Goal: Check status

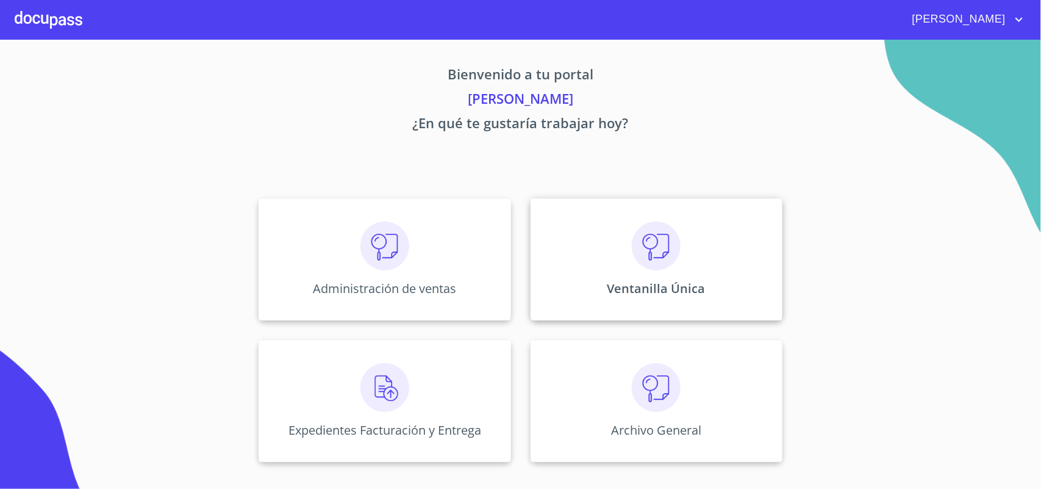
click at [619, 251] on div "Ventanilla Única" at bounding box center [657, 259] width 252 height 122
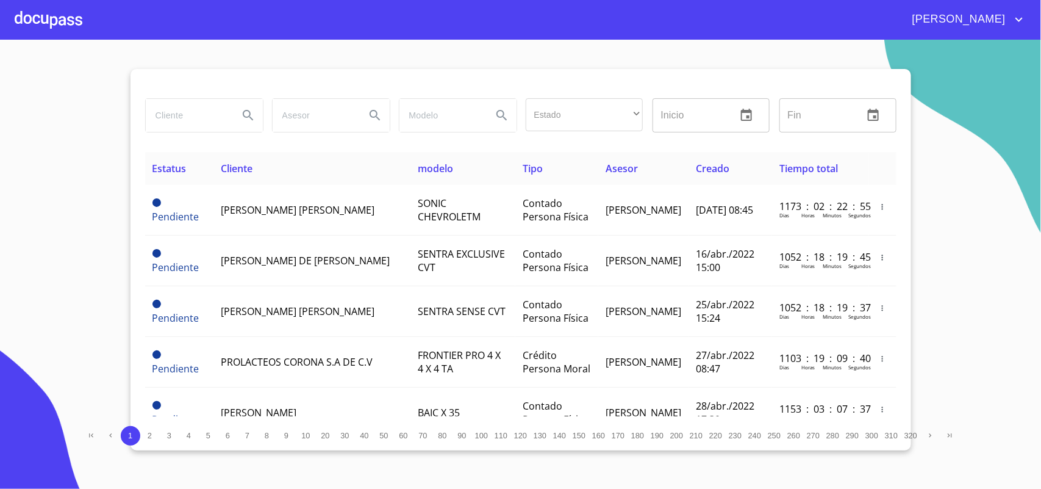
click at [193, 123] on input "search" at bounding box center [187, 115] width 83 height 33
type input "[PERSON_NAME]"
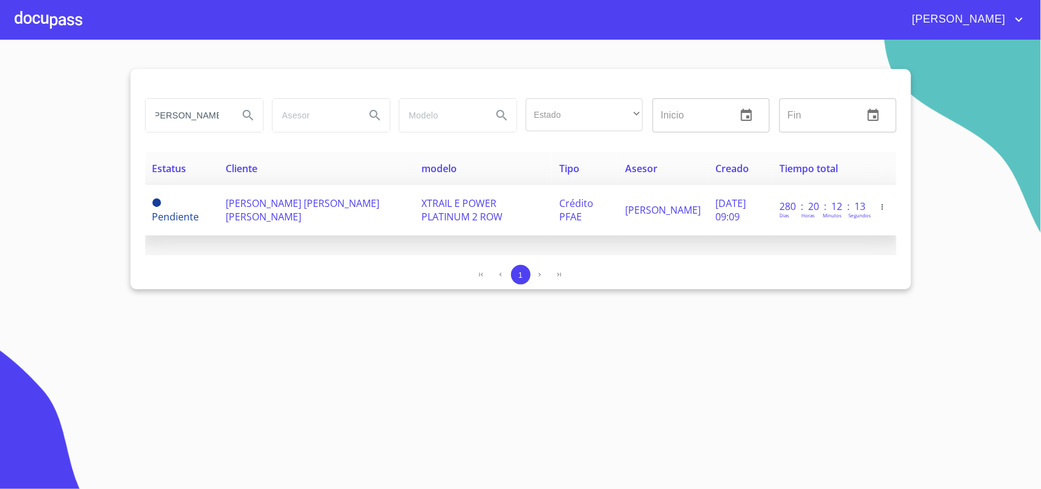
scroll to position [0, 0]
click at [257, 203] on span "[PERSON_NAME] [PERSON_NAME] [PERSON_NAME]" at bounding box center [303, 209] width 154 height 27
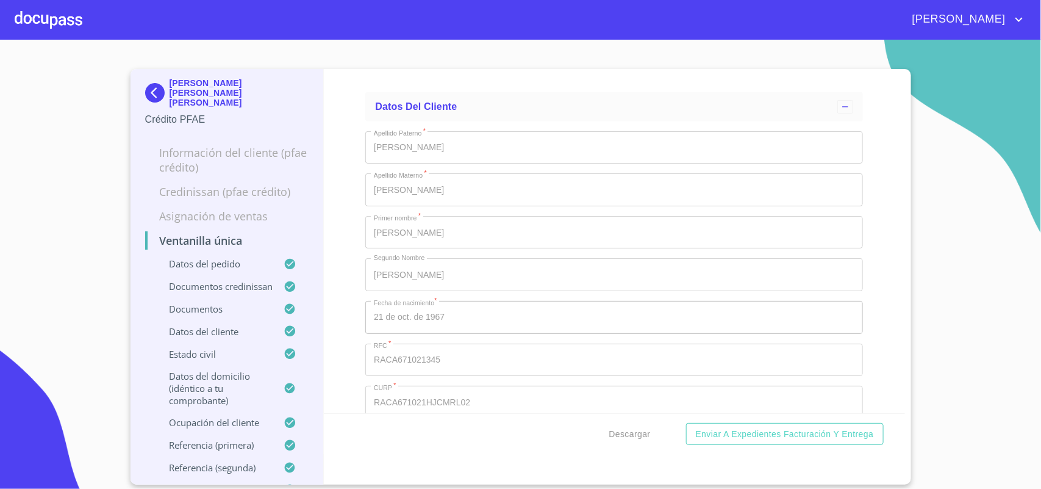
scroll to position [4499, 0]
